Goal: Book appointment/travel/reservation

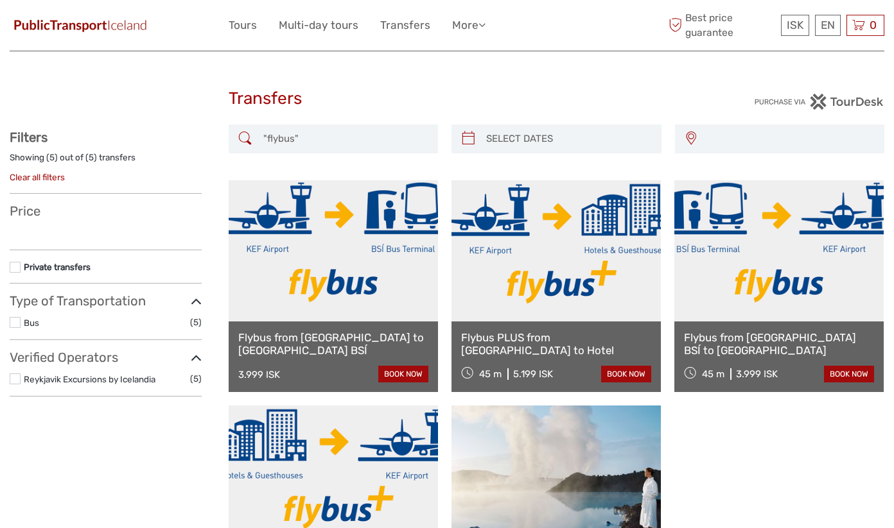
select select
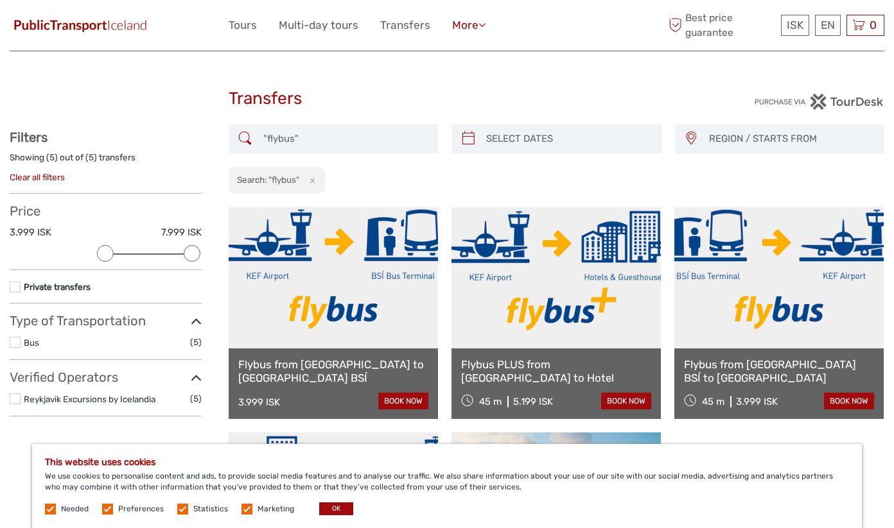
click at [464, 24] on link "More" at bounding box center [468, 25] width 33 height 19
click at [247, 19] on link "Tours" at bounding box center [243, 25] width 28 height 19
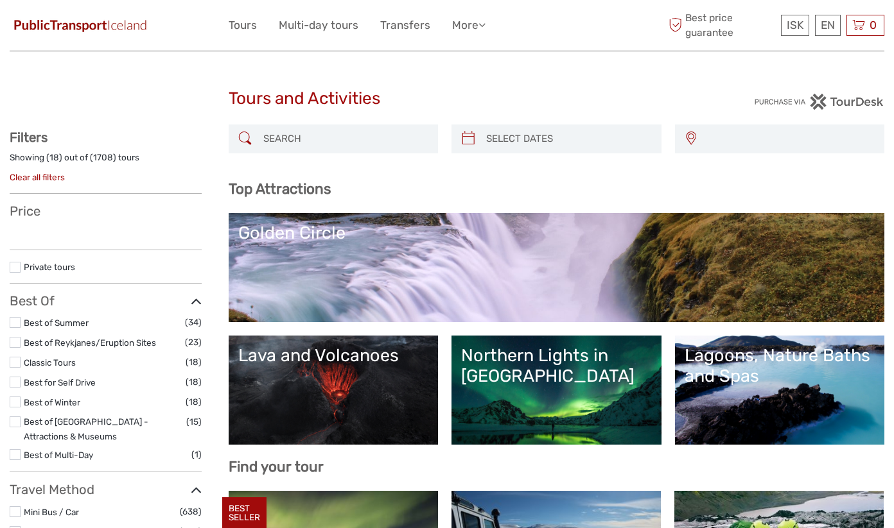
select select
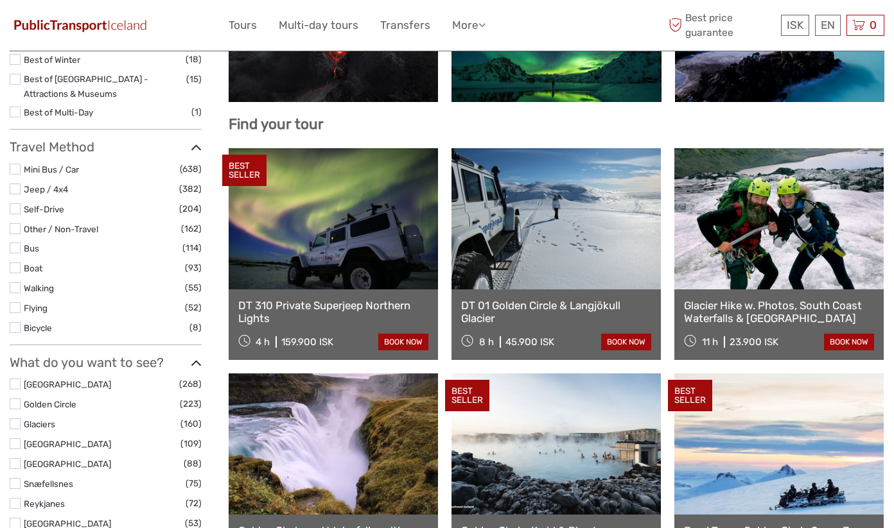
select select
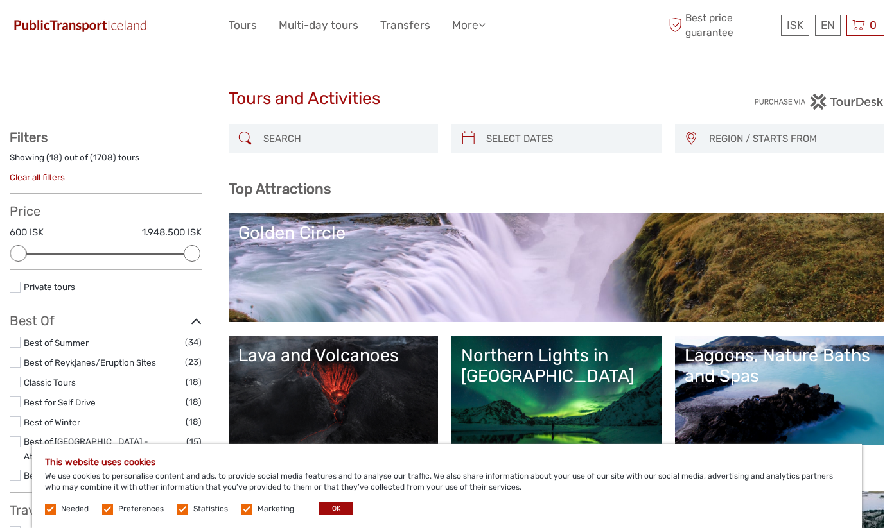
click at [101, 27] on img at bounding box center [80, 25] width 141 height 19
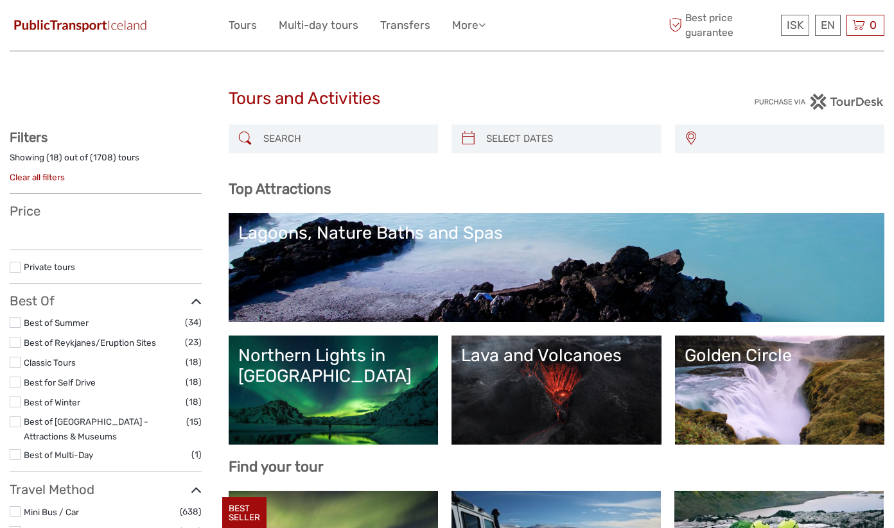
select select
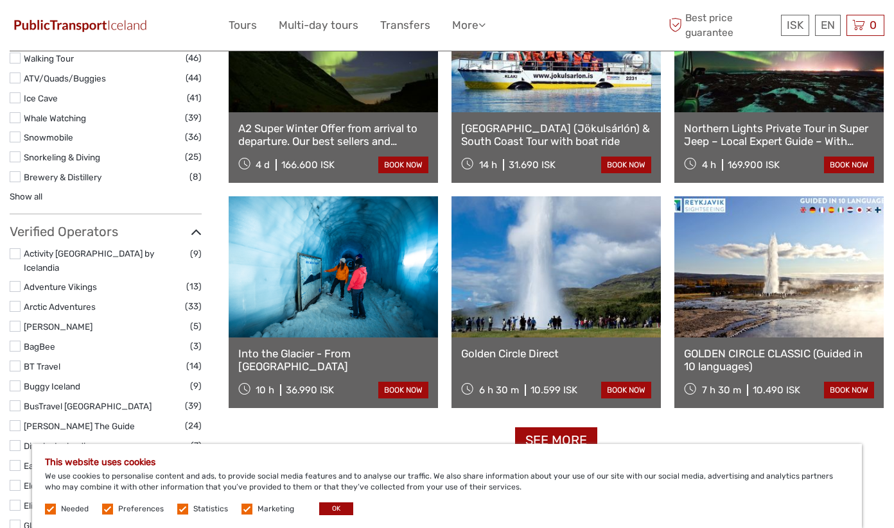
scroll to position [1426, 0]
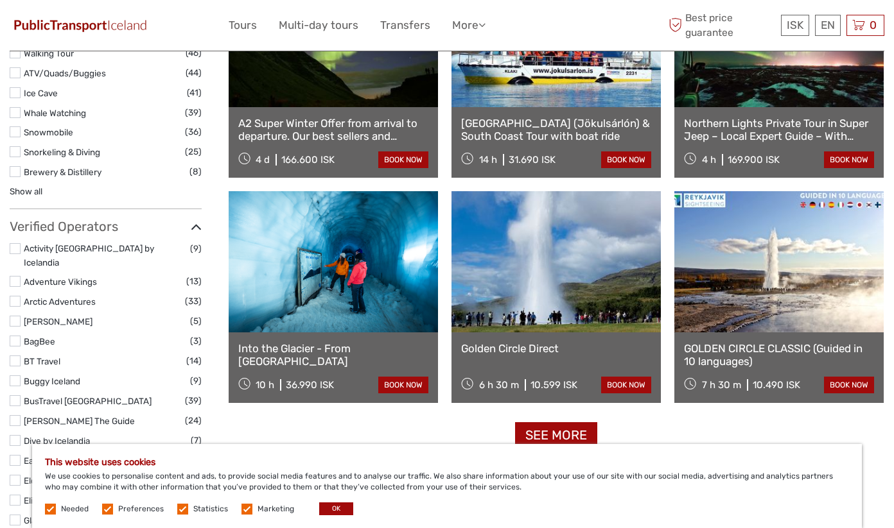
click at [316, 310] on link at bounding box center [333, 261] width 209 height 141
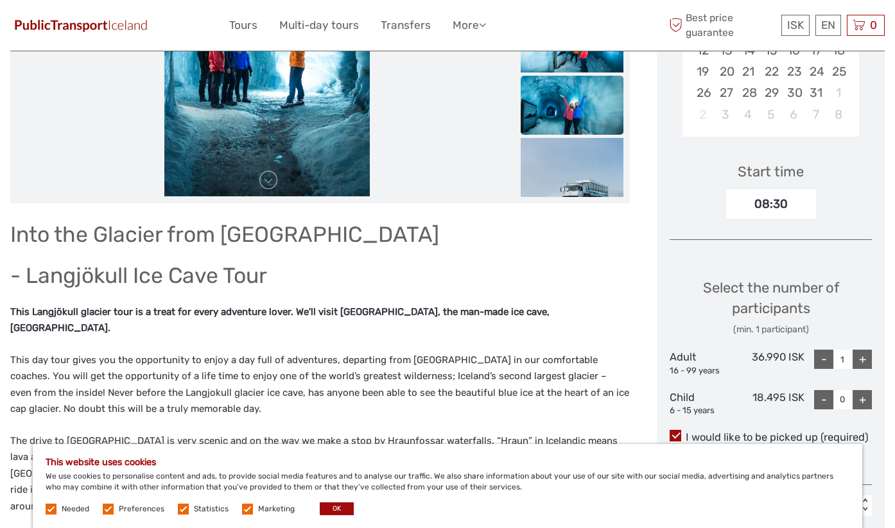
scroll to position [325, 0]
